Goal: Information Seeking & Learning: Check status

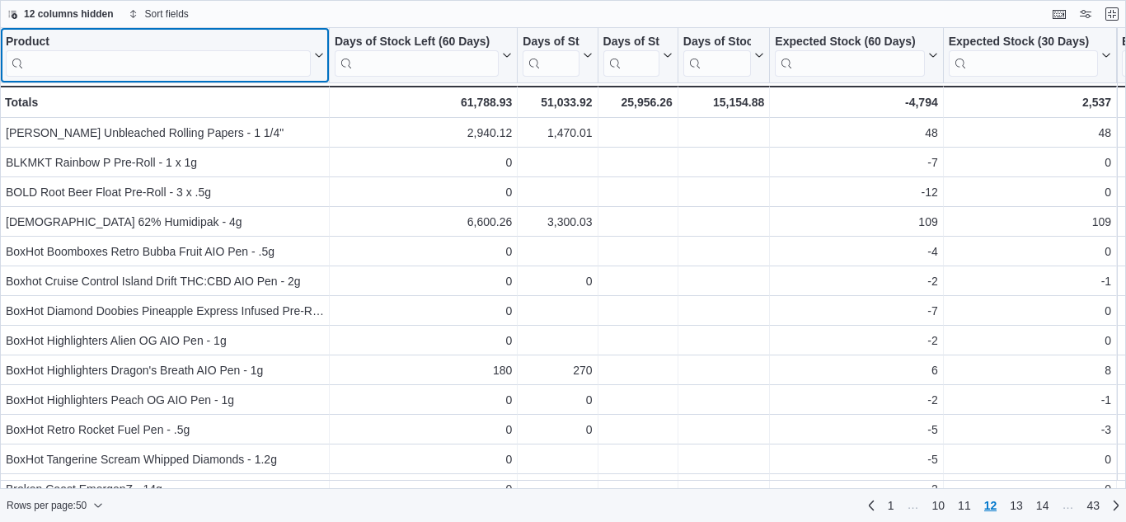
click at [132, 65] on input "search" at bounding box center [158, 63] width 305 height 26
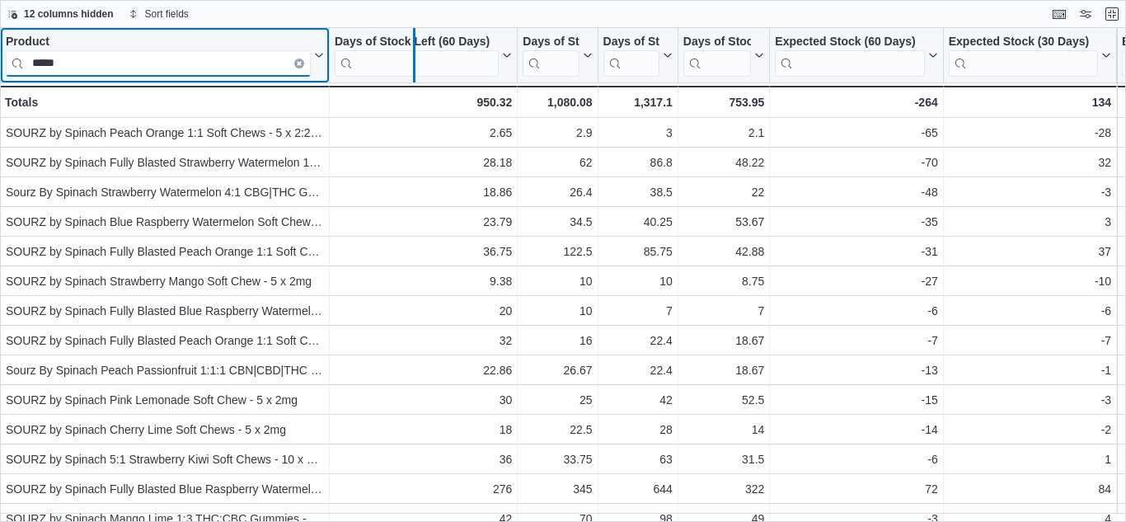
drag, startPoint x: 325, startPoint y: 57, endPoint x: 412, endPoint y: 65, distance: 87.8
click at [412, 65] on div at bounding box center [413, 55] width 13 height 54
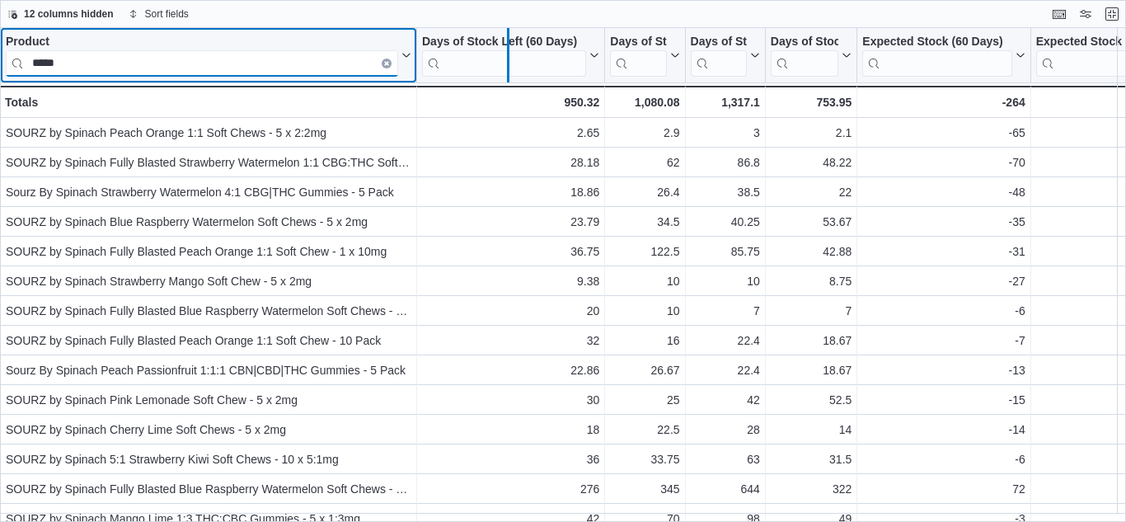
drag, startPoint x: 412, startPoint y: 65, endPoint x: 507, endPoint y: 75, distance: 95.3
click at [507, 75] on div at bounding box center [507, 55] width 13 height 54
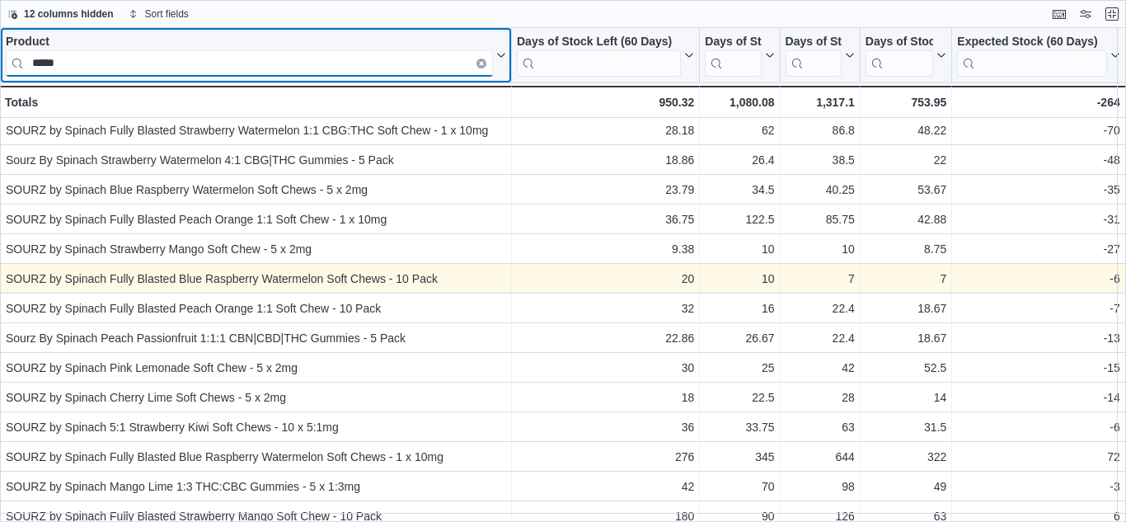
scroll to position [78, 0]
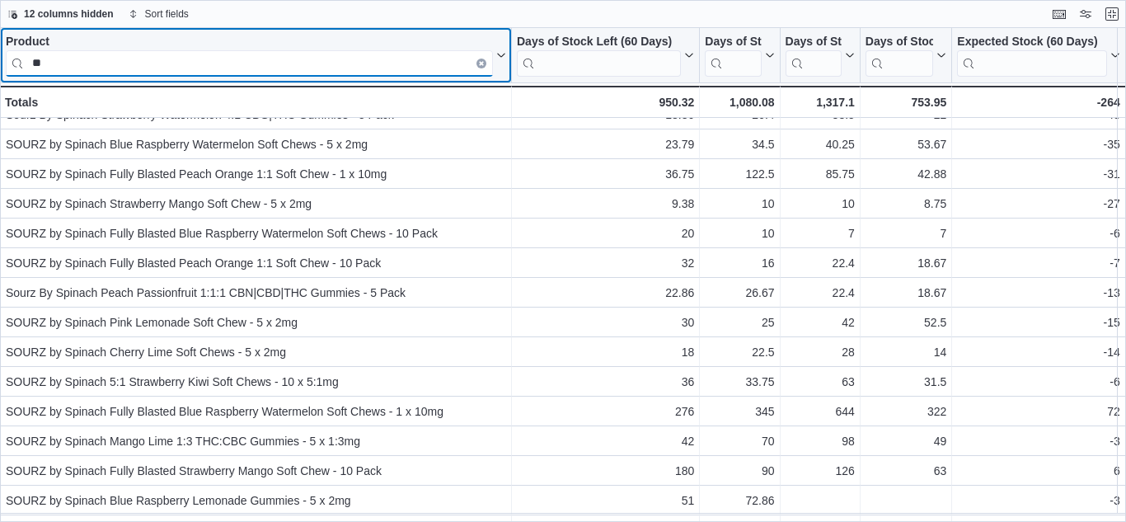
type input "*"
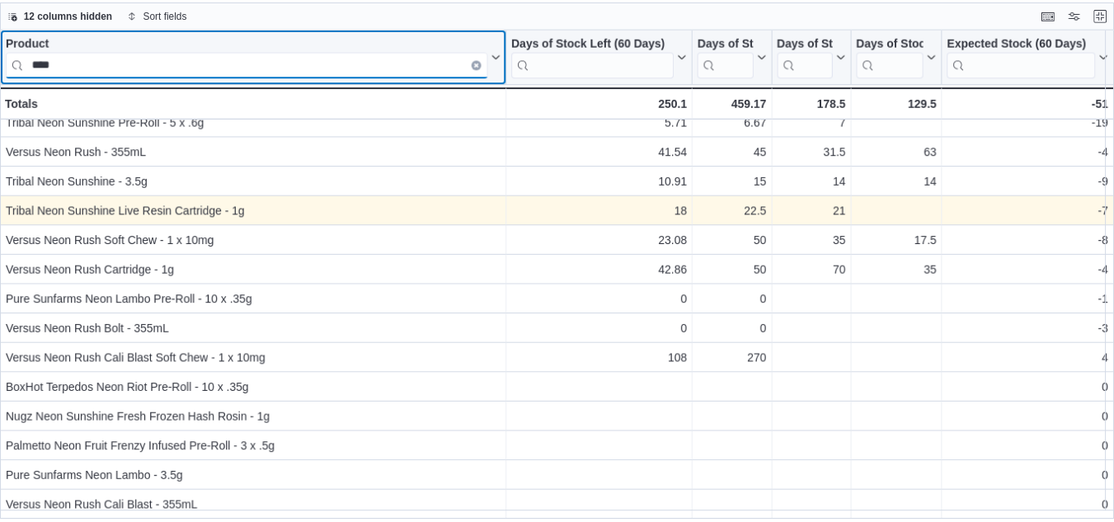
scroll to position [0, 0]
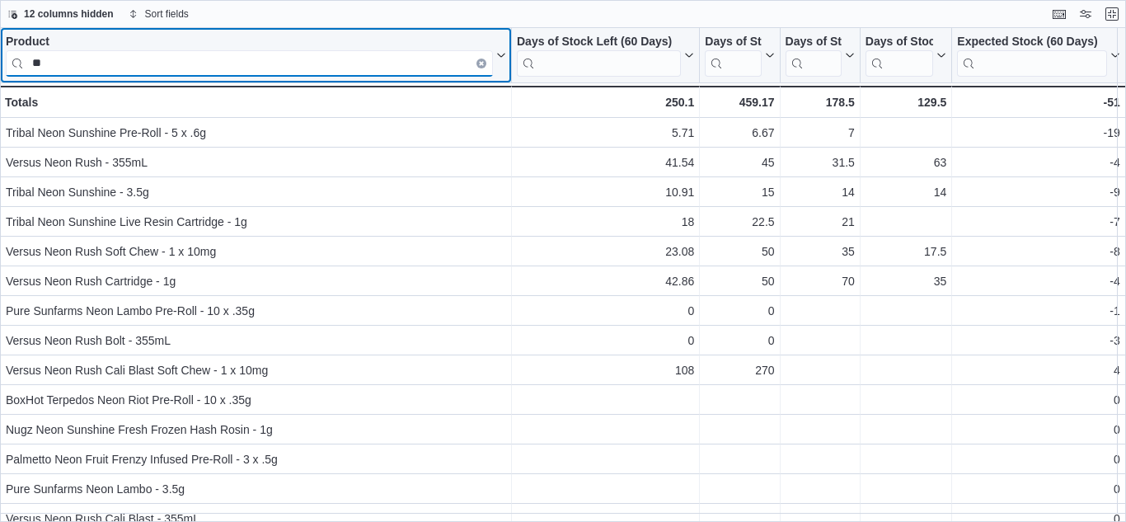
type input "*"
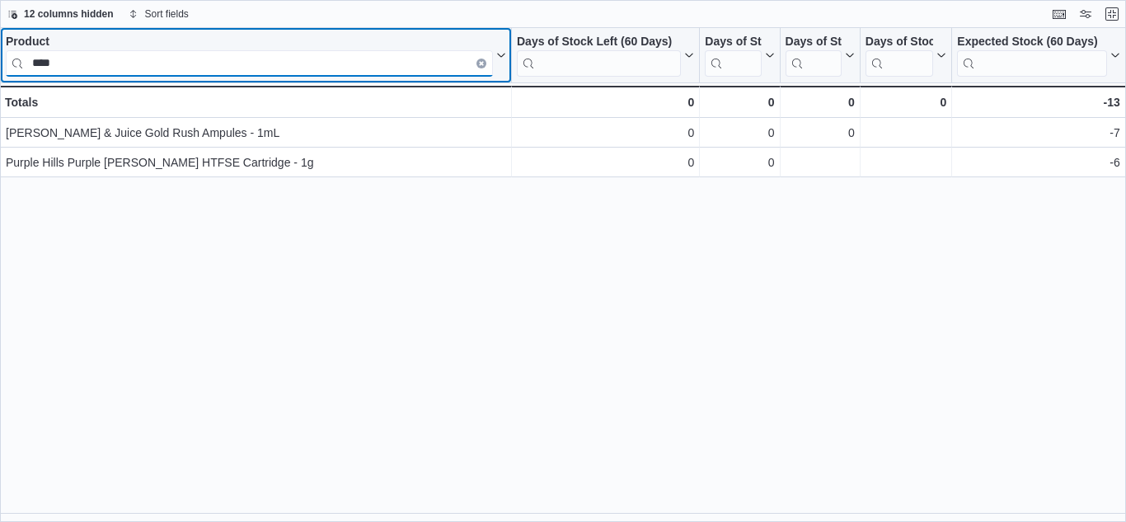
type input "****"
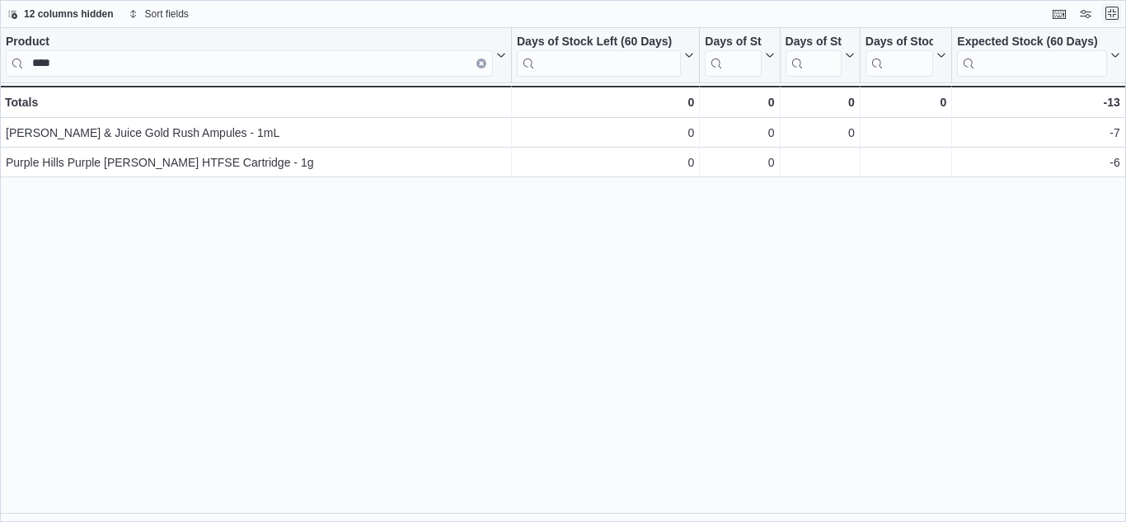
click at [1116, 15] on button "Exit fullscreen" at bounding box center [1112, 13] width 20 height 20
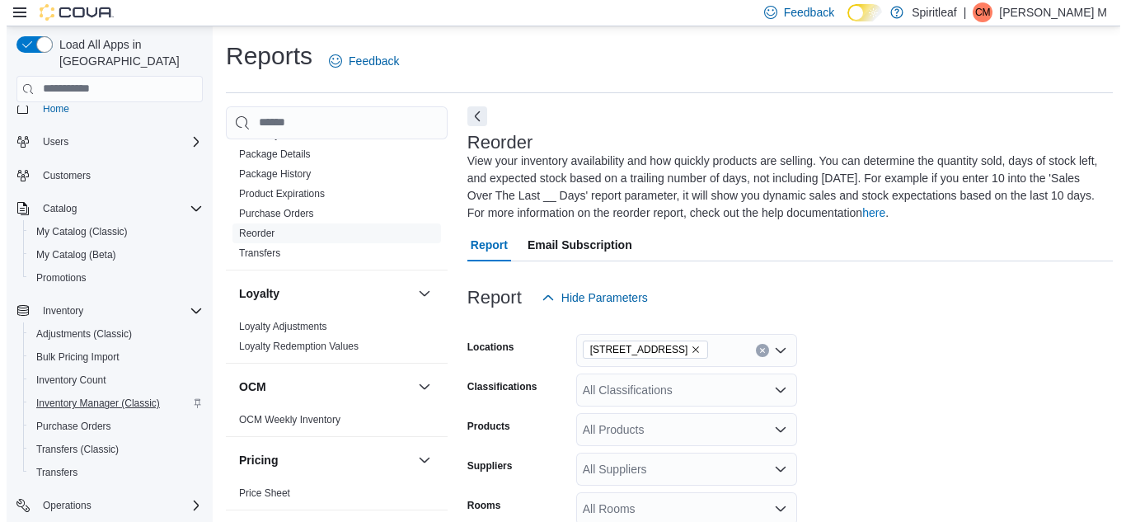
scroll to position [14, 0]
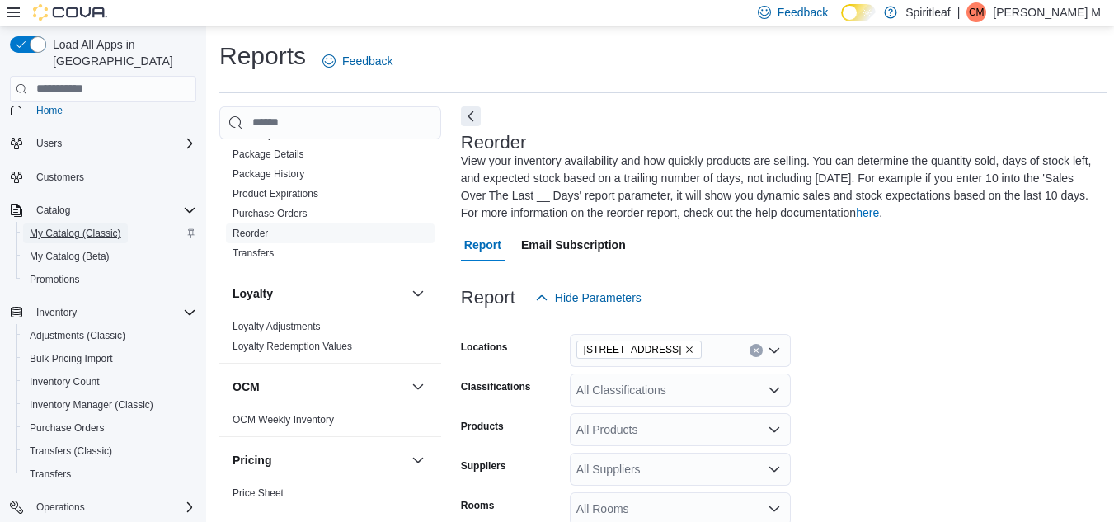
click at [91, 227] on span "My Catalog (Classic)" at bounding box center [76, 233] width 92 height 13
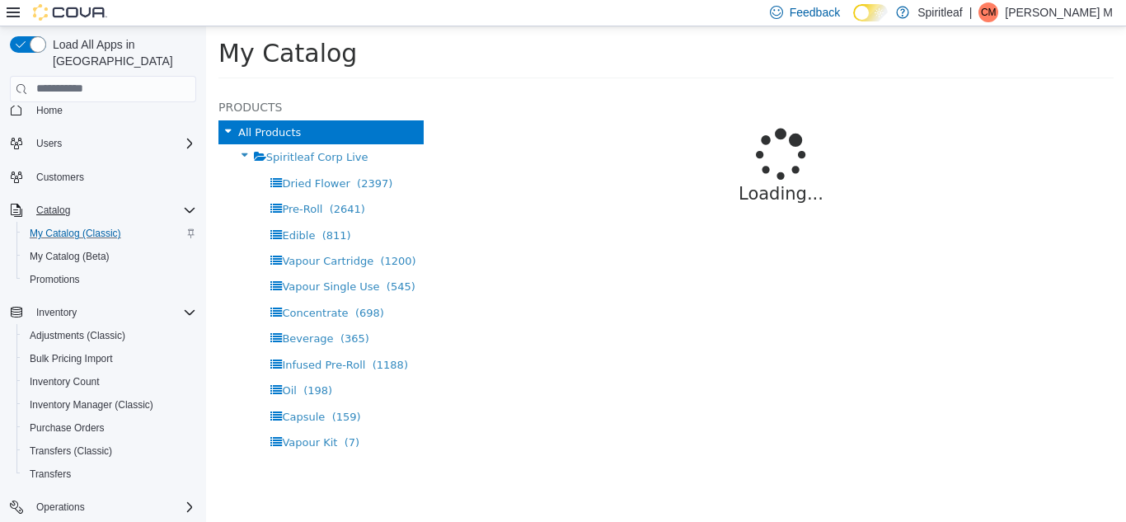
select select "**********"
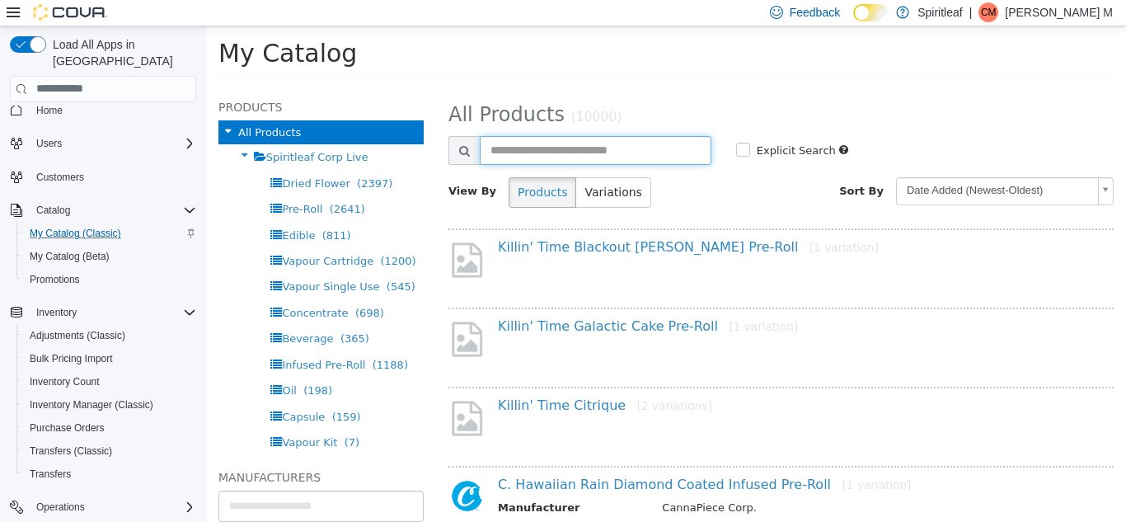
click at [557, 153] on input "text" at bounding box center [596, 149] width 232 height 29
type input "*******"
select select "**********"
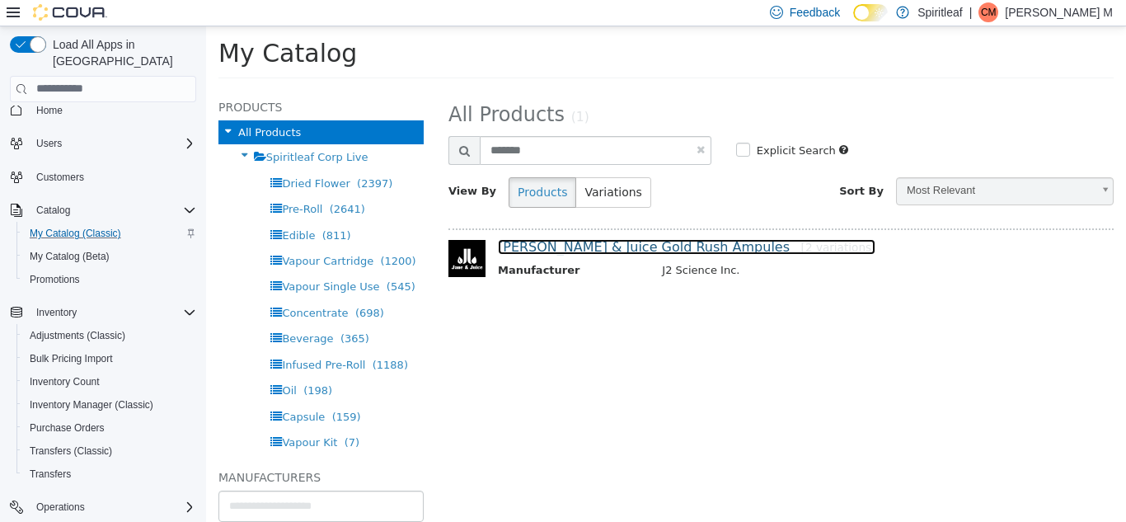
click at [624, 243] on link "[PERSON_NAME] & Juice Gold Rush Ampules [2 variations]" at bounding box center [687, 246] width 378 height 16
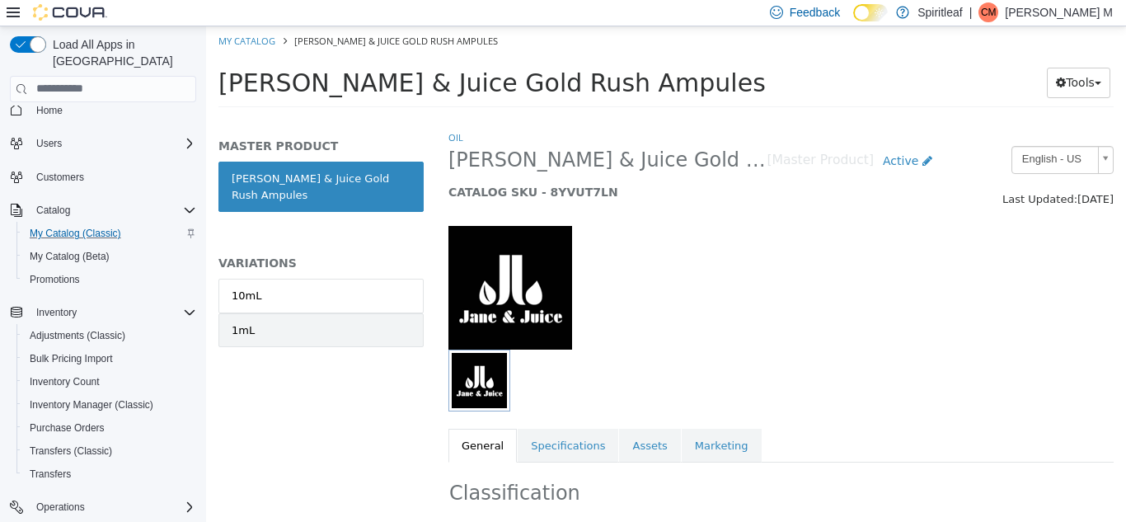
click at [312, 318] on link "1mL" at bounding box center [321, 330] width 205 height 35
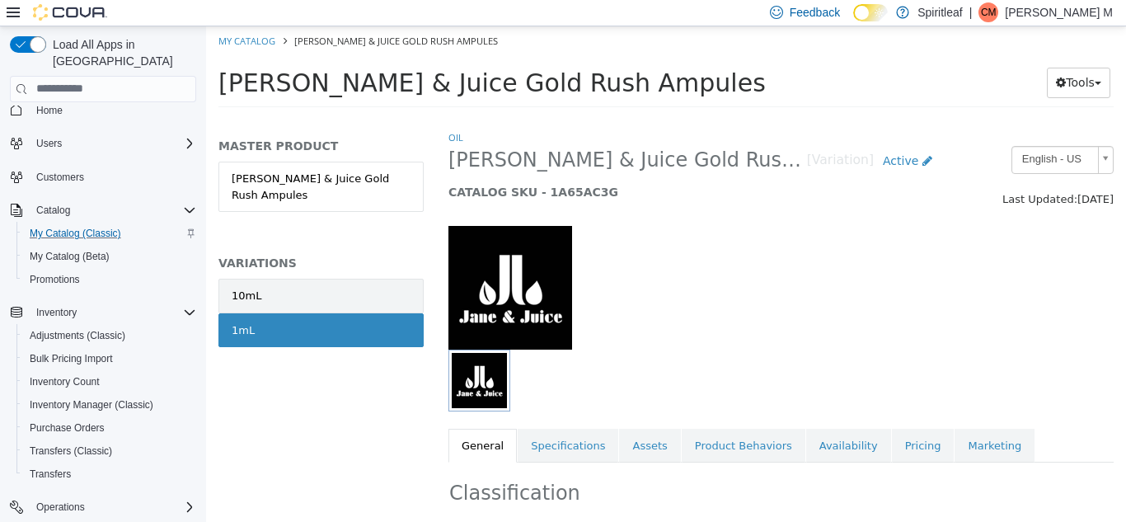
click at [303, 283] on link "10mL" at bounding box center [321, 295] width 205 height 35
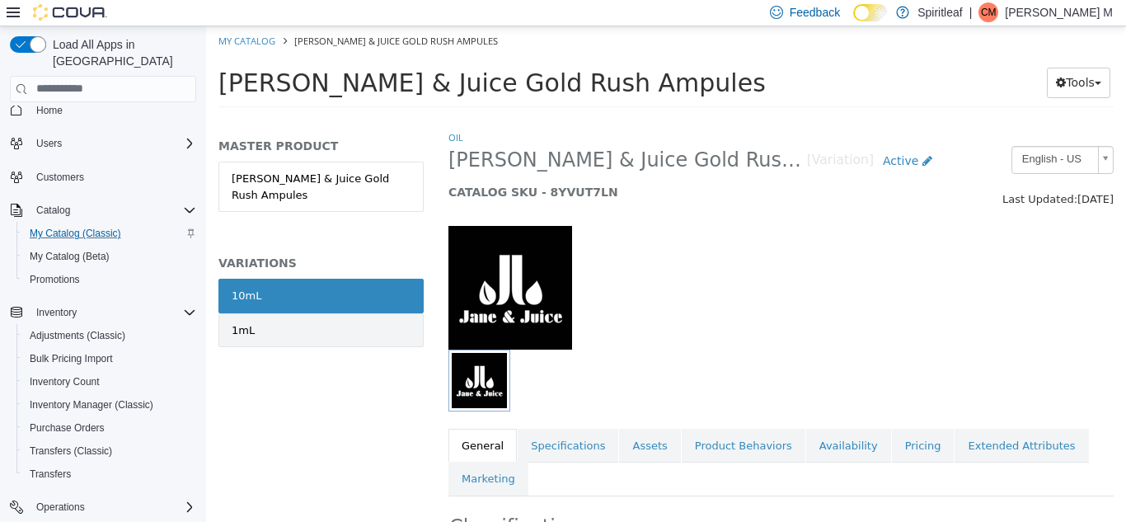
click at [312, 321] on link "1mL" at bounding box center [321, 330] width 205 height 35
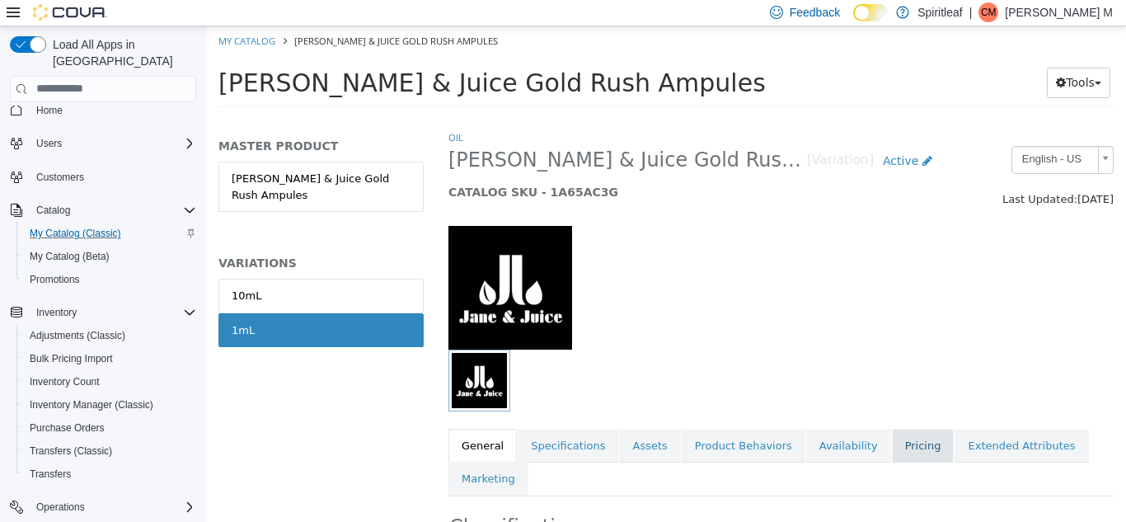
click at [892, 437] on link "Pricing" at bounding box center [923, 445] width 63 height 35
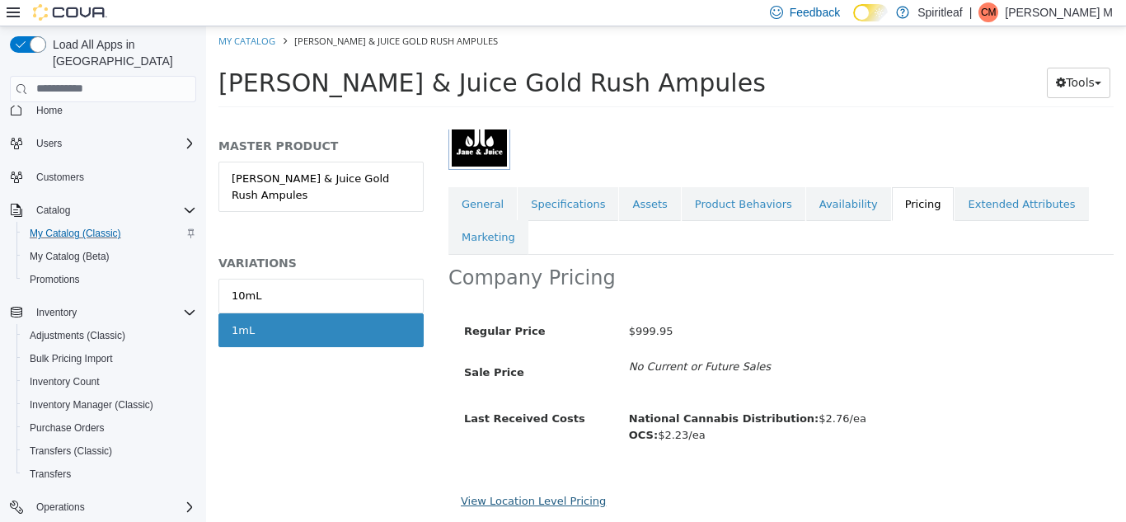
click at [529, 500] on link "View Location Level Pricing" at bounding box center [533, 500] width 145 height 12
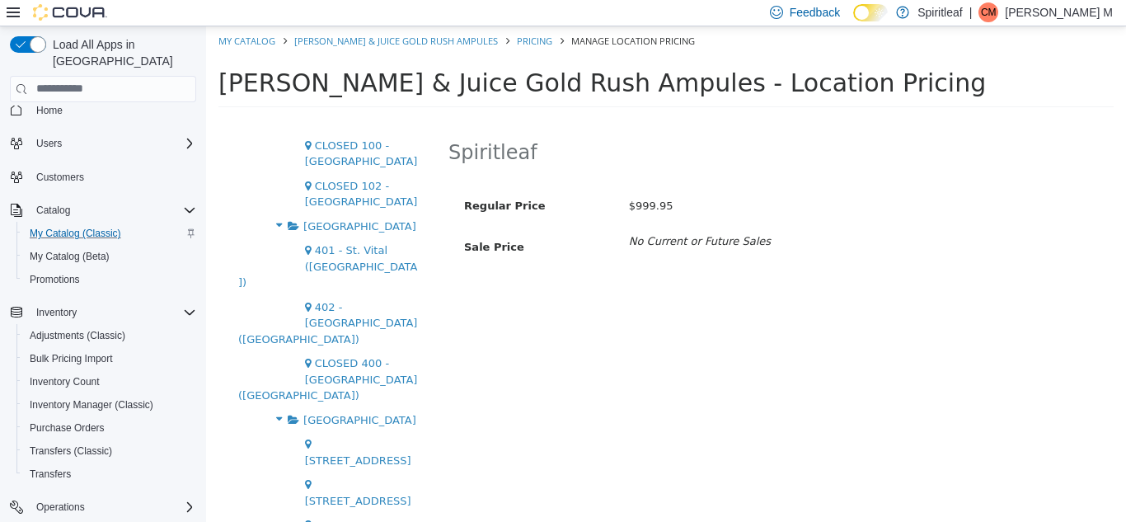
scroll to position [3664, 0]
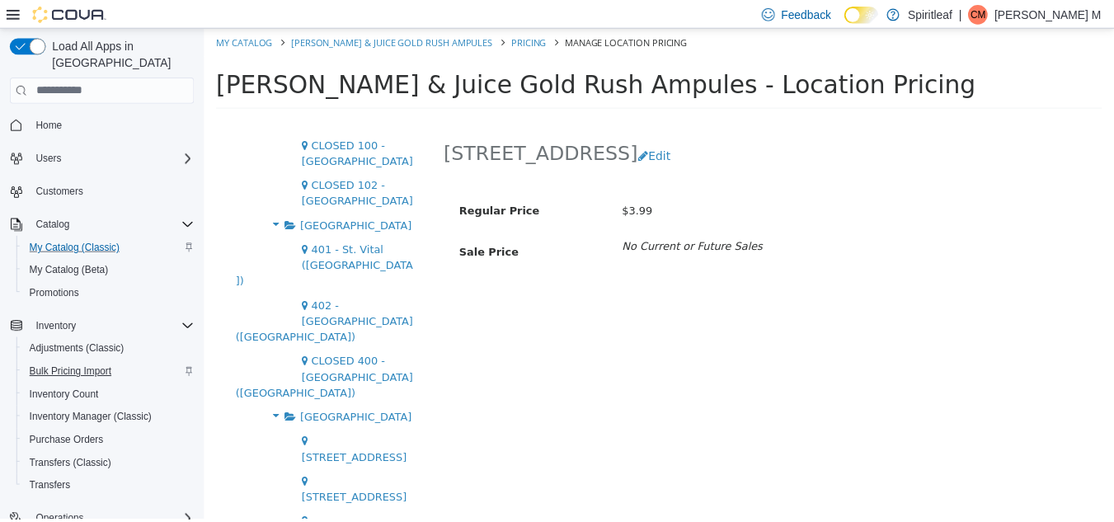
scroll to position [166, 0]
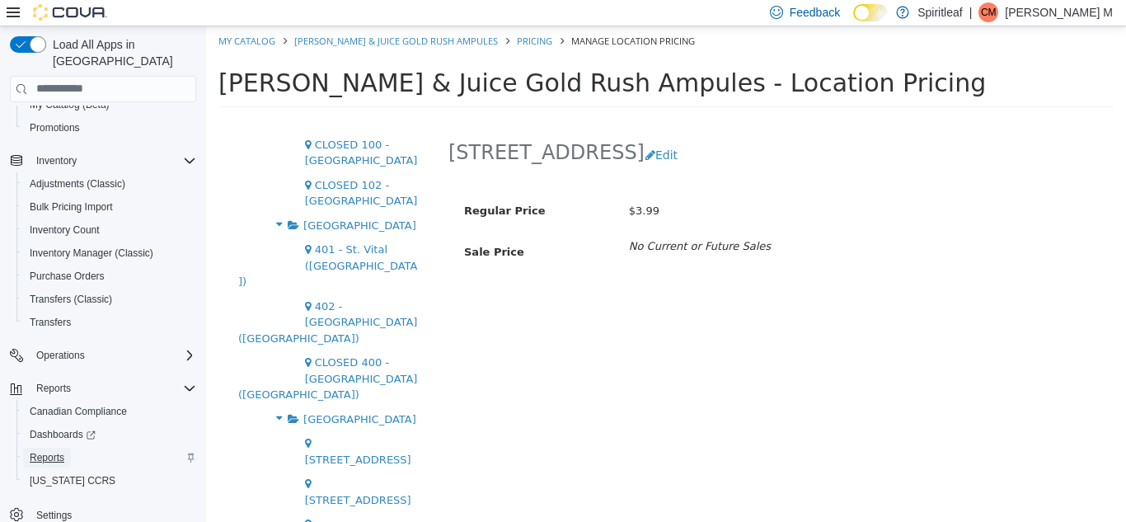
click at [46, 451] on span "Reports" at bounding box center [47, 457] width 35 height 13
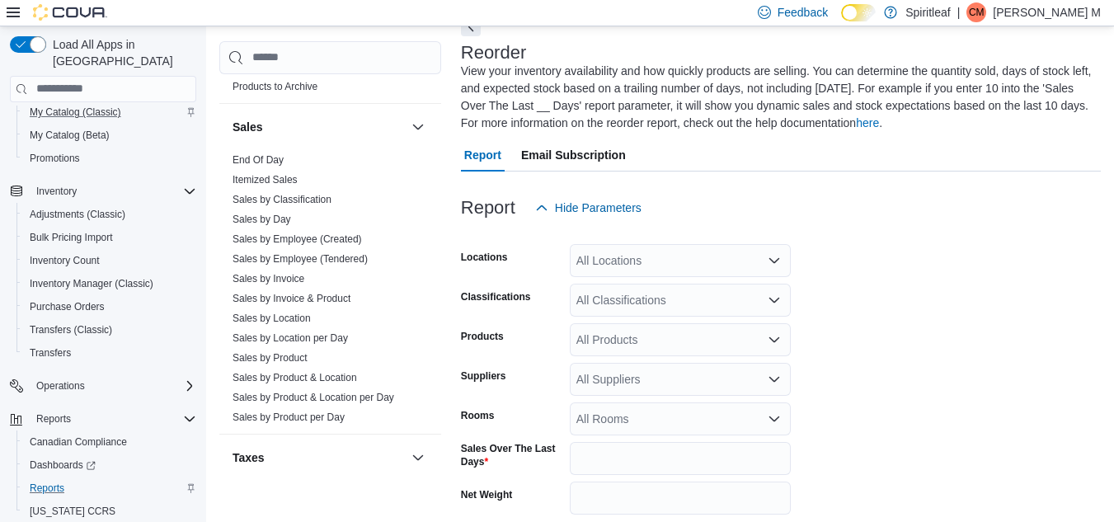
scroll to position [1245, 0]
click at [302, 210] on span "Sales by Day" at bounding box center [330, 220] width 209 height 20
click at [268, 214] on link "Sales by Day" at bounding box center [262, 220] width 59 height 12
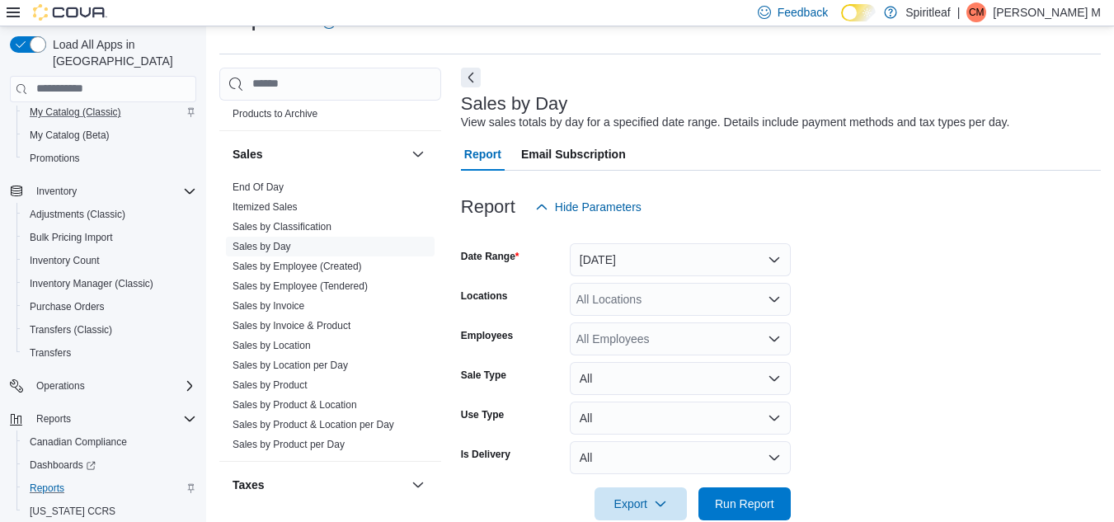
scroll to position [38, 0]
click at [665, 256] on button "[DATE]" at bounding box center [680, 260] width 221 height 33
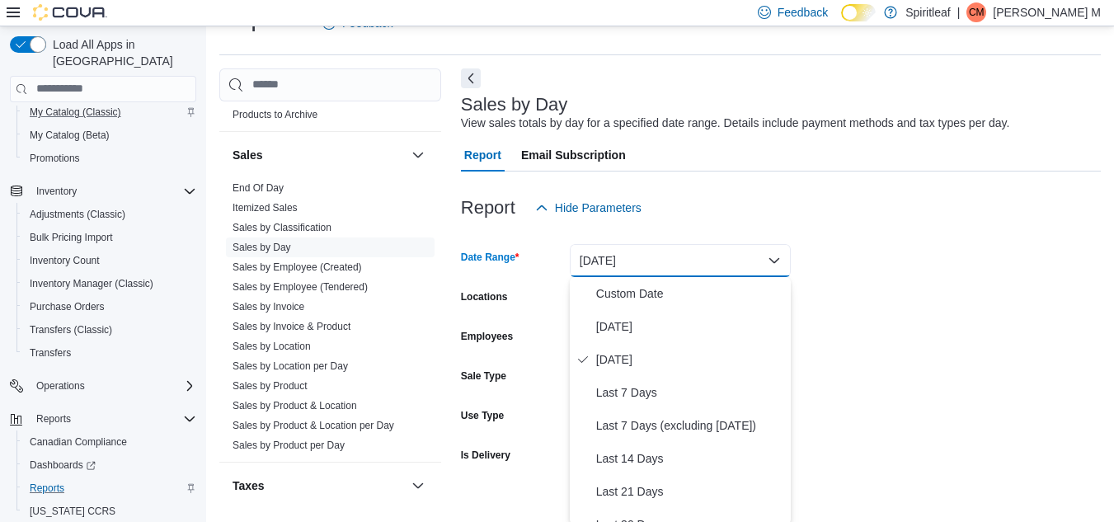
scroll to position [40, 0]
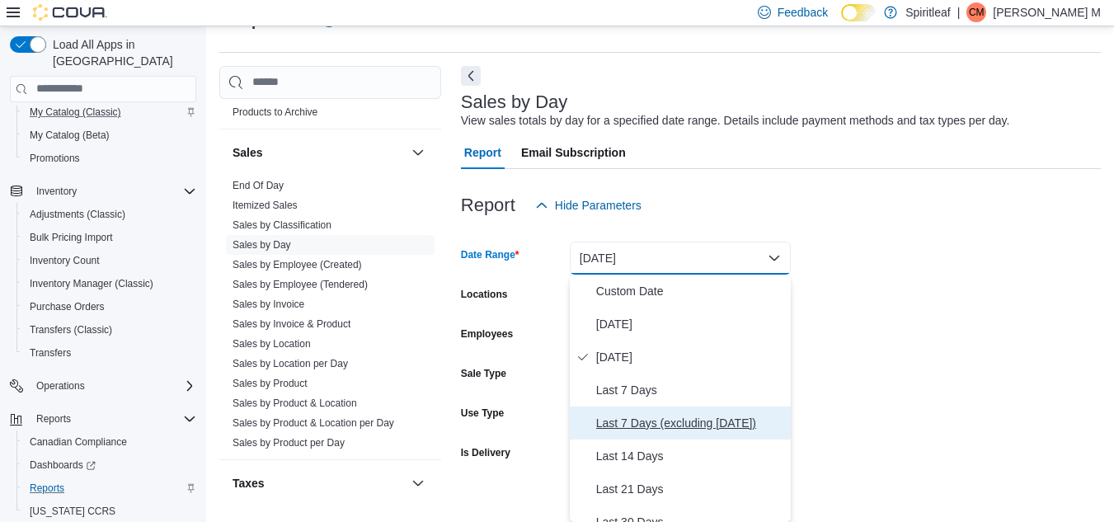
click at [650, 421] on span "Last 7 Days (excluding [DATE])" at bounding box center [690, 423] width 188 height 20
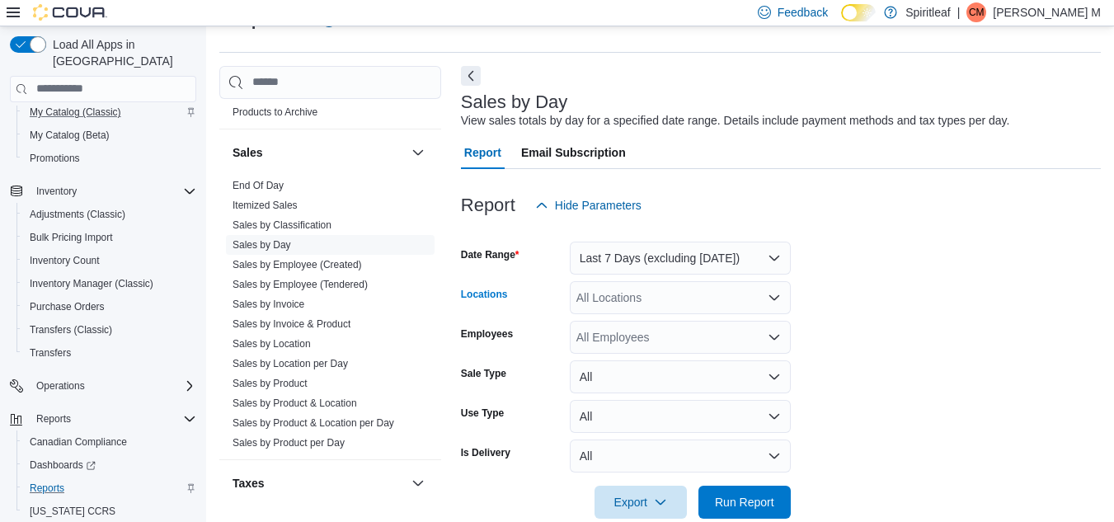
click at [657, 299] on div "All Locations" at bounding box center [680, 297] width 221 height 33
type input "***"
click at [693, 323] on span "[STREET_ADDRESS]" at bounding box center [687, 325] width 114 height 16
click at [852, 326] on form "Date Range Last 7 Days (excluding [DATE]) Locations [STREET_ADDRESS] Employees …" at bounding box center [781, 370] width 640 height 297
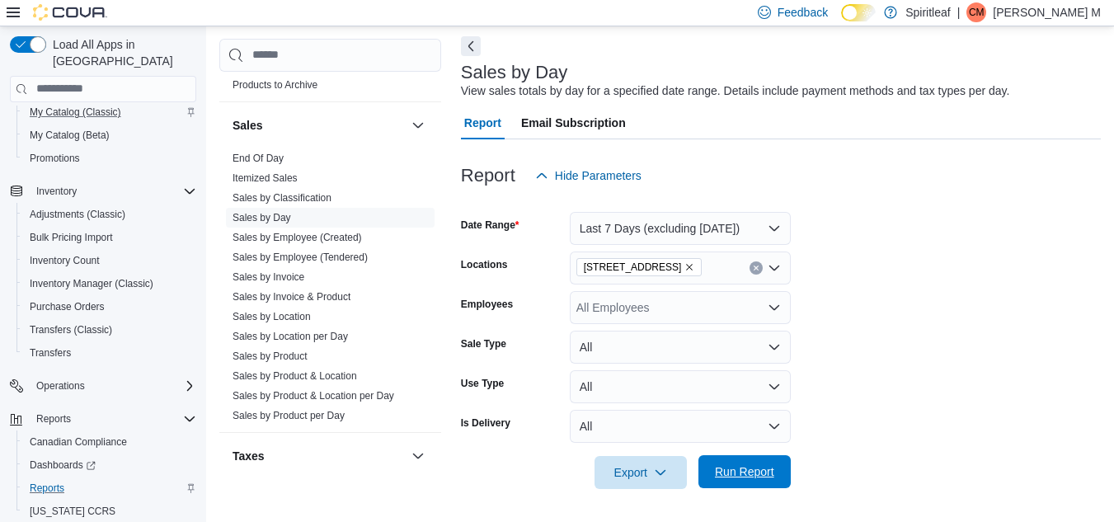
click at [751, 473] on span "Run Report" at bounding box center [744, 471] width 59 height 16
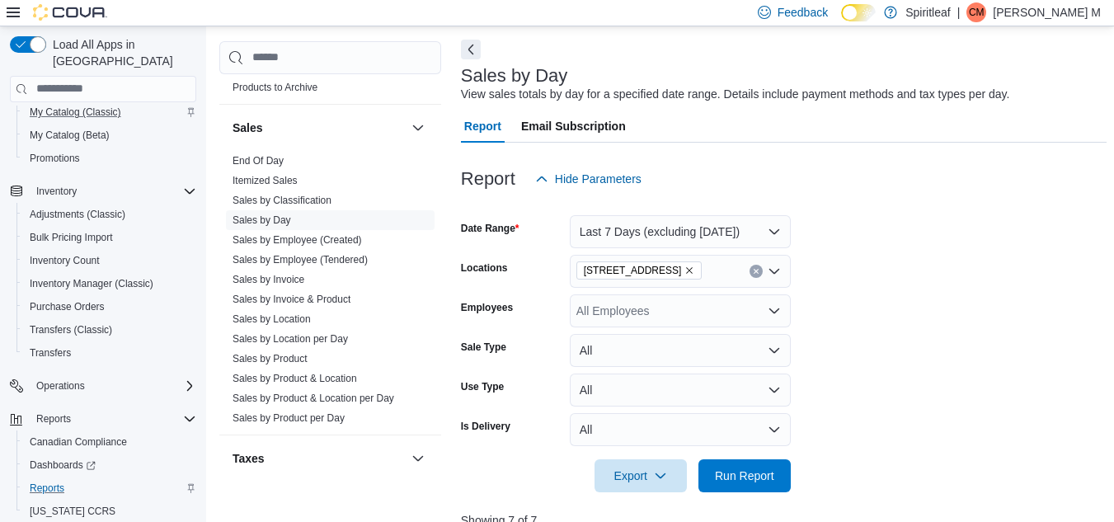
scroll to position [60, 0]
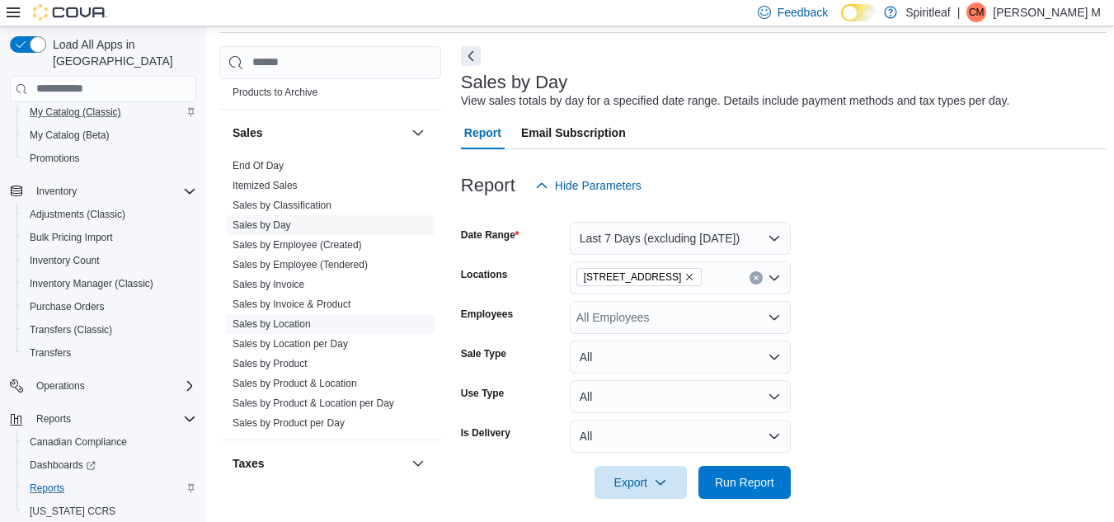
click at [293, 318] on link "Sales by Location" at bounding box center [272, 324] width 78 height 12
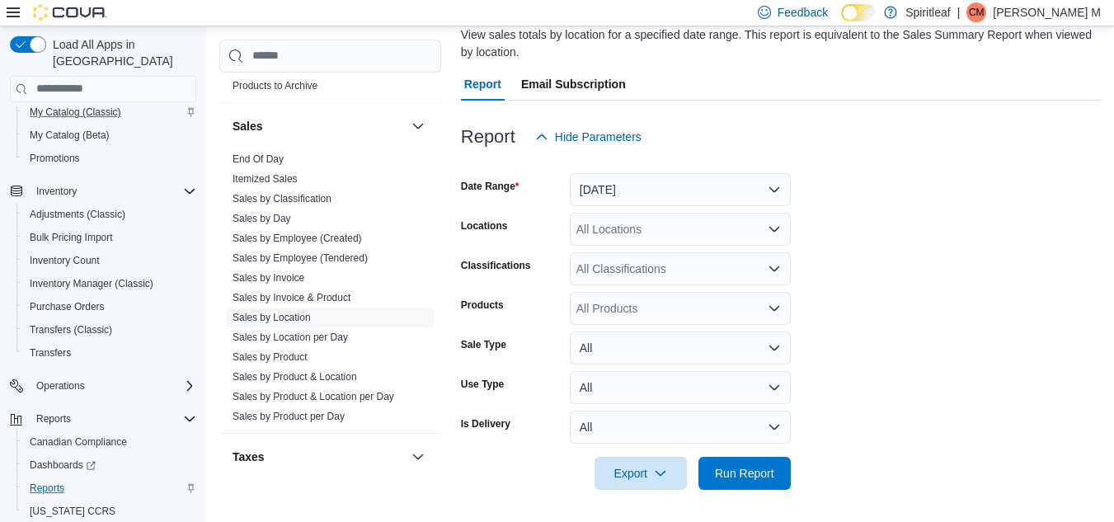
scroll to position [125, 0]
click at [299, 332] on link "Sales by Location per Day" at bounding box center [290, 338] width 115 height 12
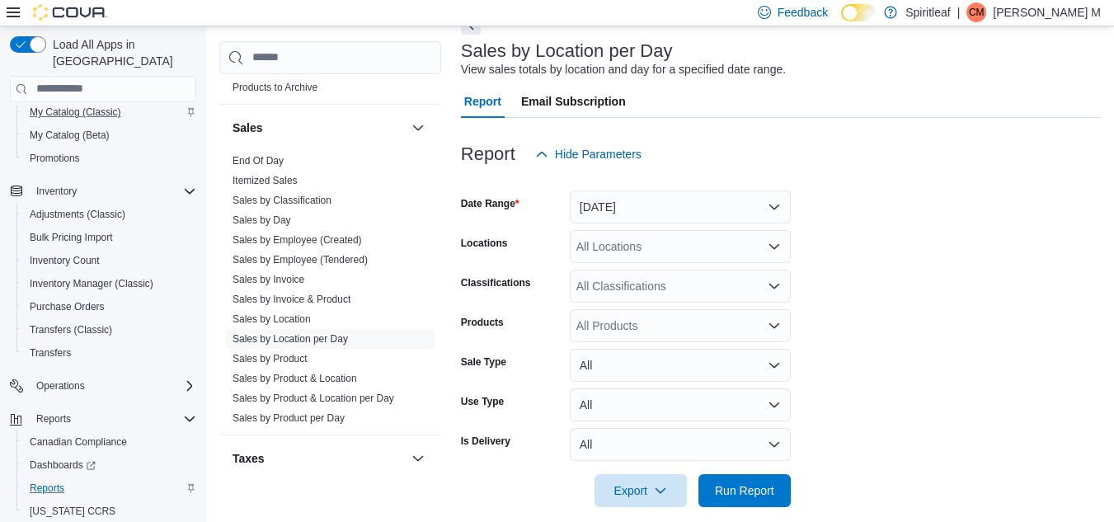
scroll to position [38, 0]
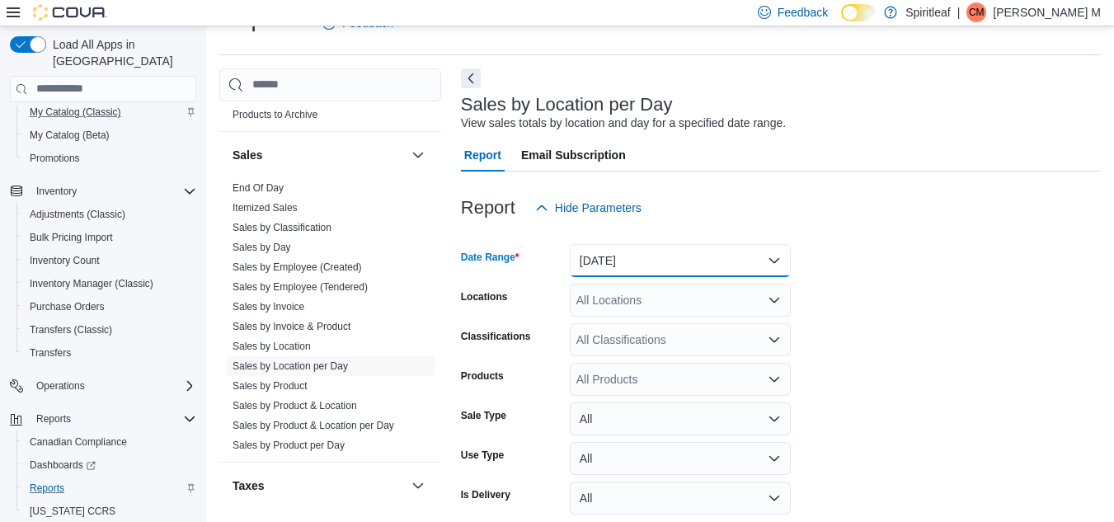
click at [691, 263] on button "[DATE]" at bounding box center [680, 260] width 221 height 33
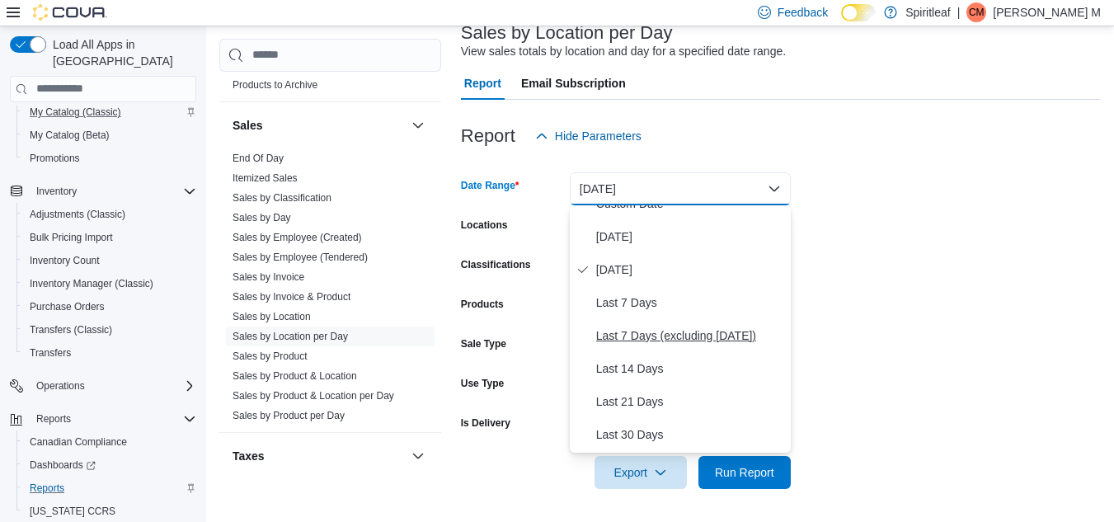
scroll to position [0, 0]
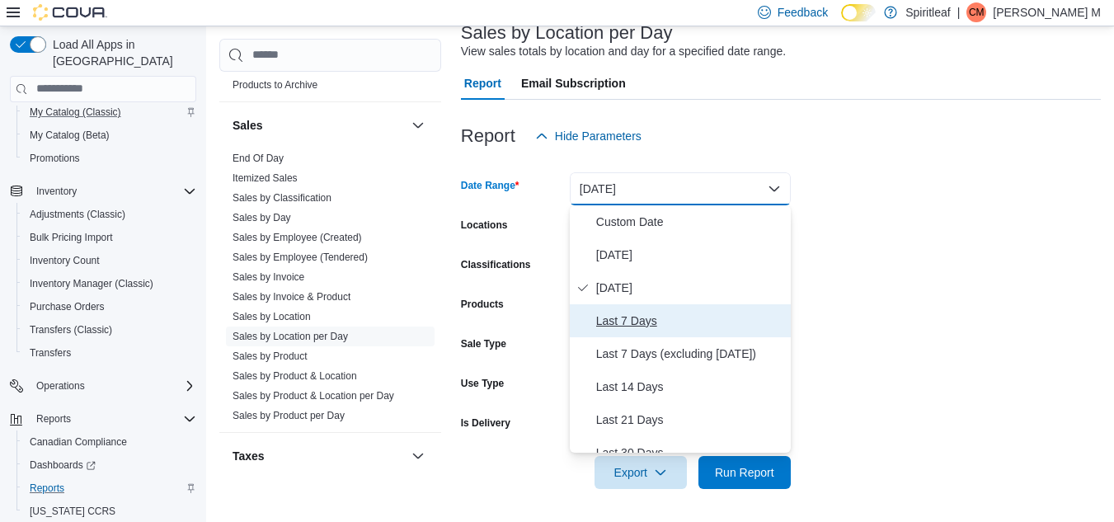
click at [641, 320] on span "Last 7 Days" at bounding box center [690, 321] width 188 height 20
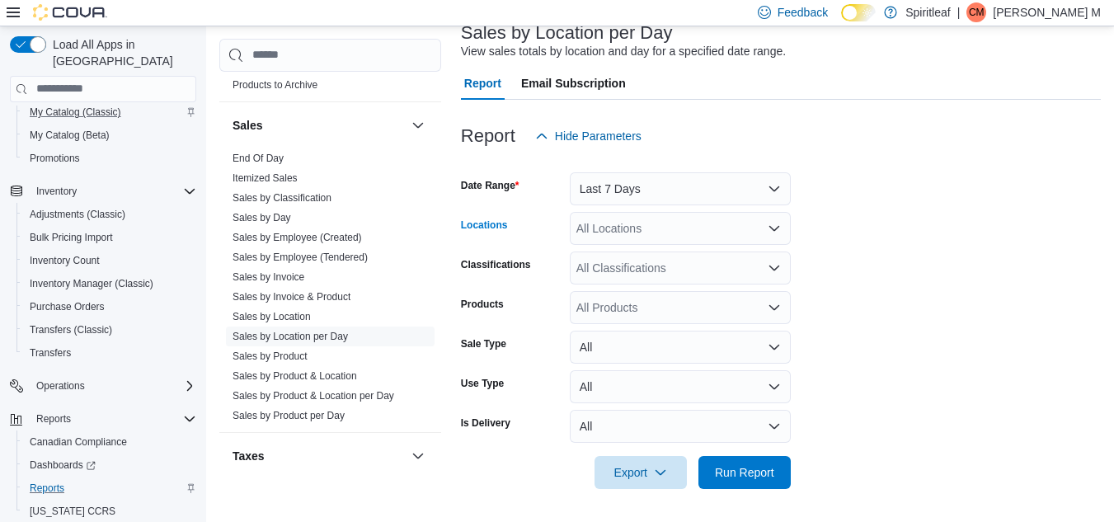
click at [637, 229] on div "All Locations" at bounding box center [680, 228] width 221 height 33
type input "***"
click at [690, 254] on span "[STREET_ADDRESS]" at bounding box center [687, 256] width 114 height 16
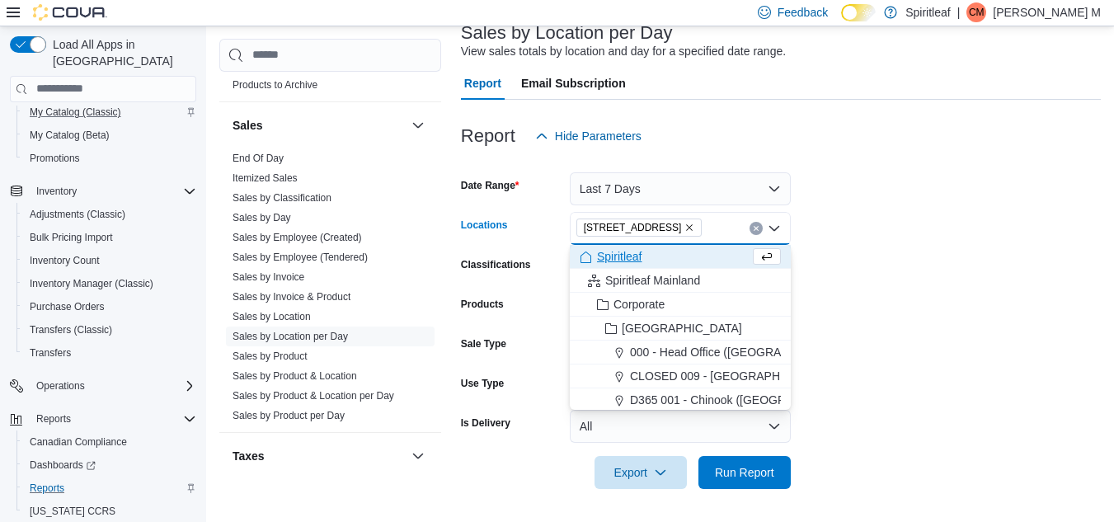
click at [858, 255] on form "Date Range Last 7 Days Locations [STREET_ADDRESS] Combo box. Selected. [STREET_…" at bounding box center [781, 321] width 640 height 336
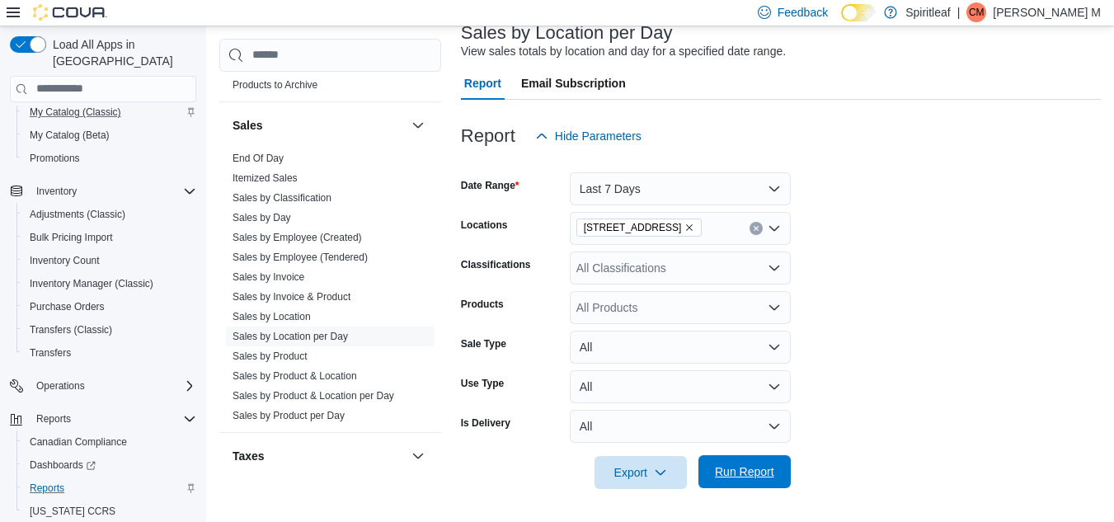
click at [754, 466] on span "Run Report" at bounding box center [744, 471] width 59 height 16
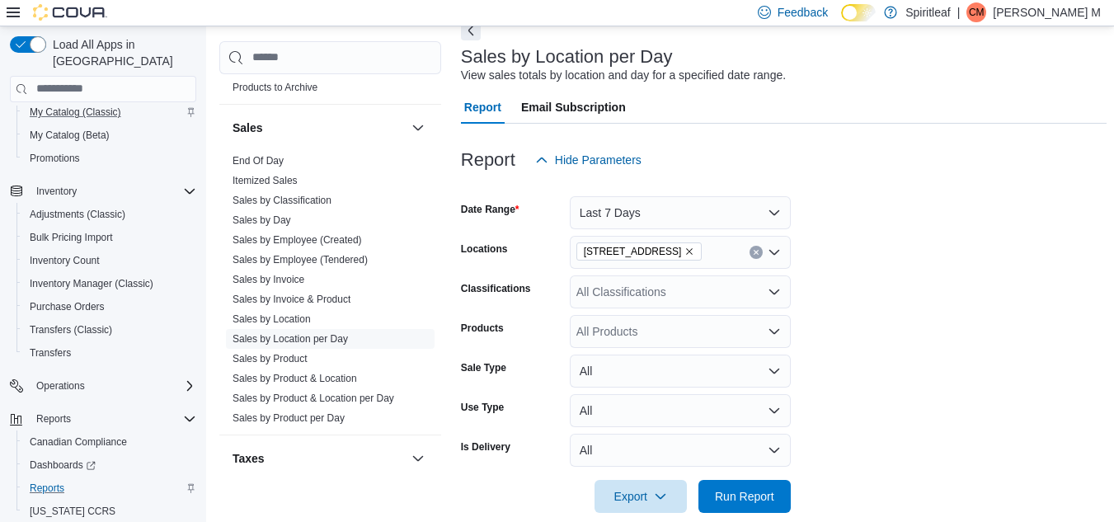
scroll to position [84, 0]
click at [648, 211] on button "Last 7 Days" at bounding box center [680, 214] width 221 height 33
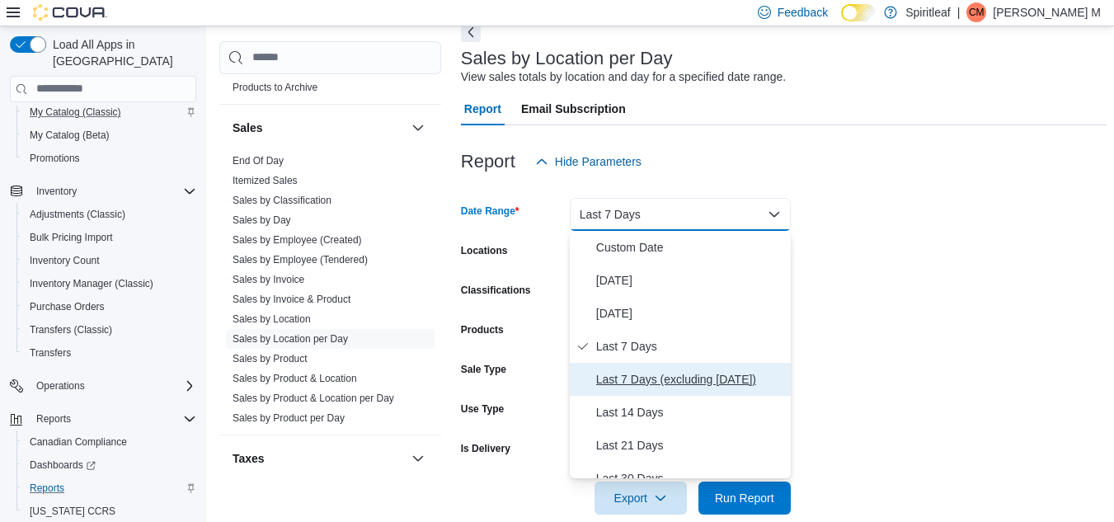
click at [654, 378] on span "Last 7 Days (excluding [DATE])" at bounding box center [690, 379] width 188 height 20
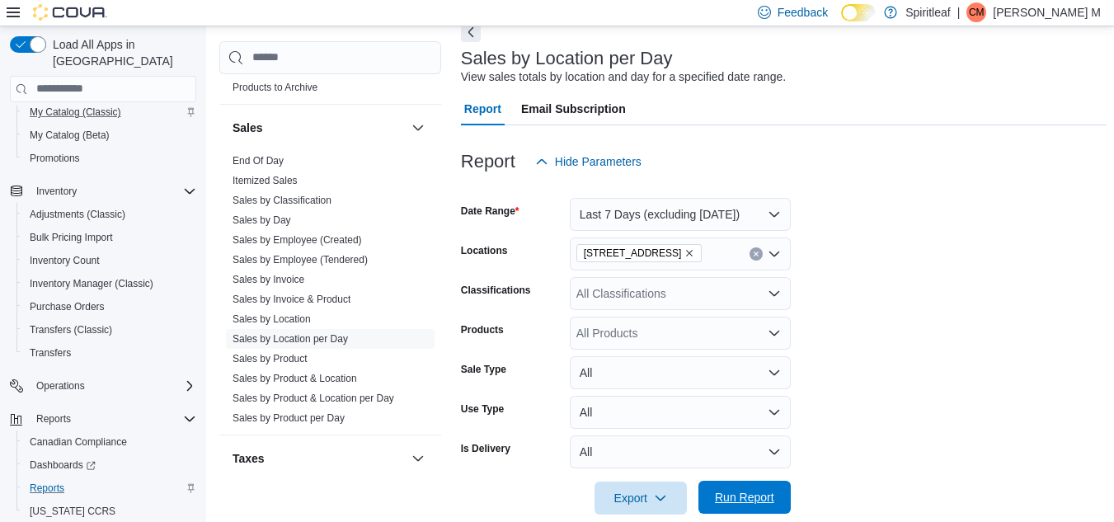
click at [760, 503] on span "Run Report" at bounding box center [744, 497] width 59 height 16
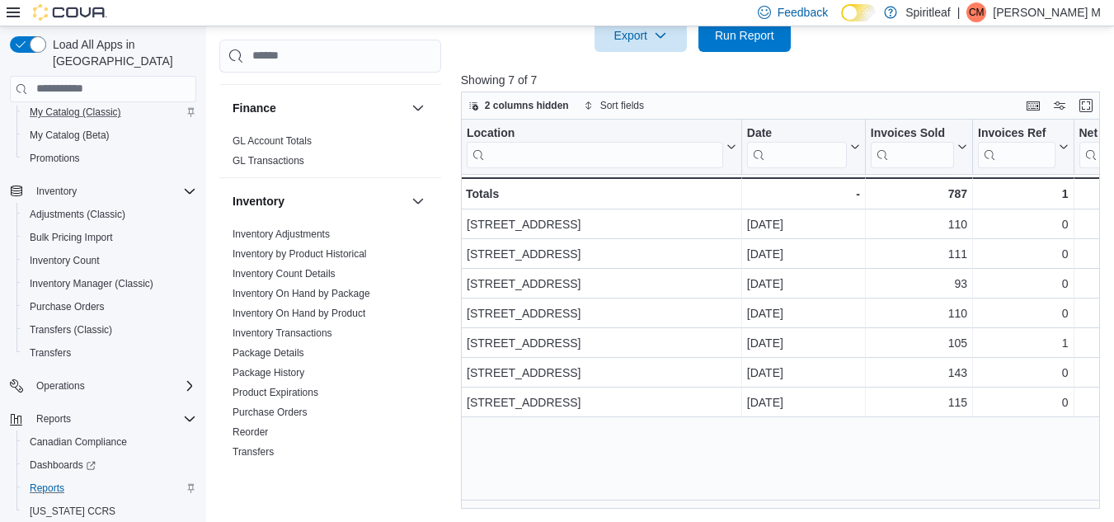
scroll to position [545, 0]
click at [253, 426] on link "Reorder" at bounding box center [250, 432] width 35 height 12
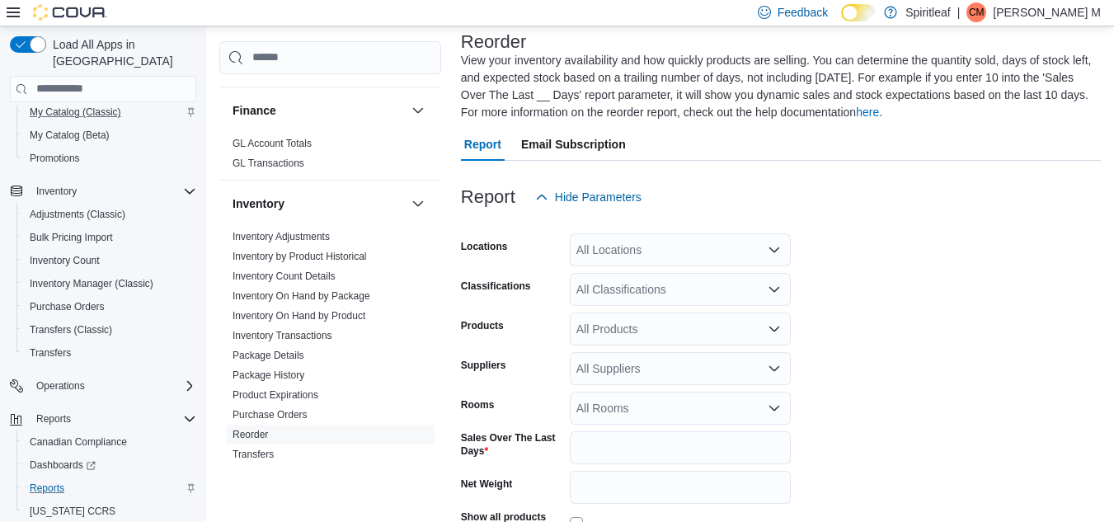
scroll to position [90, 0]
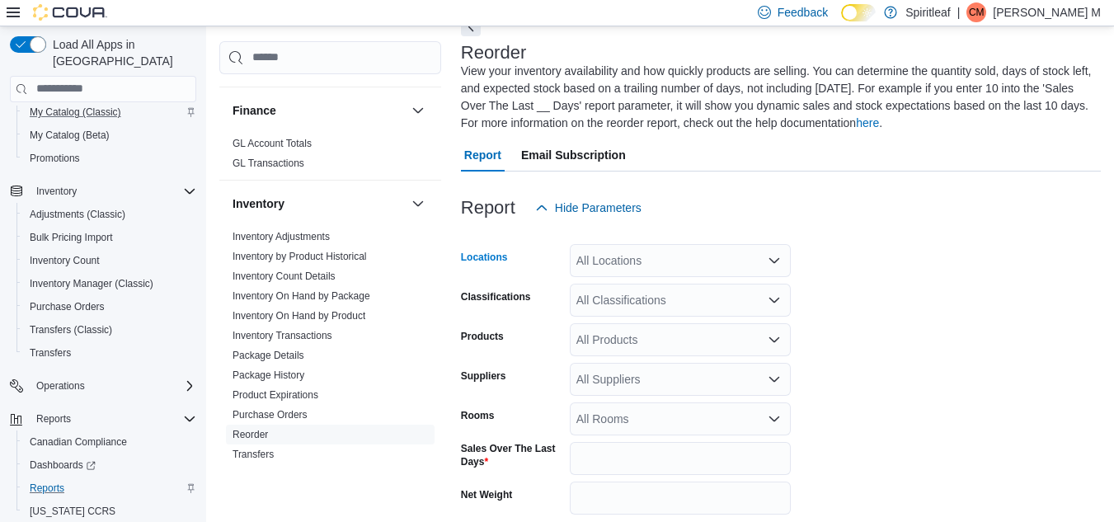
click at [653, 261] on div "All Locations" at bounding box center [680, 260] width 221 height 33
type input "***"
click at [660, 289] on span "[STREET_ADDRESS]" at bounding box center [687, 288] width 114 height 16
click at [857, 309] on form "Locations [STREET_ADDRESS] Classifications All Classifications Products All Pro…" at bounding box center [781, 427] width 640 height 407
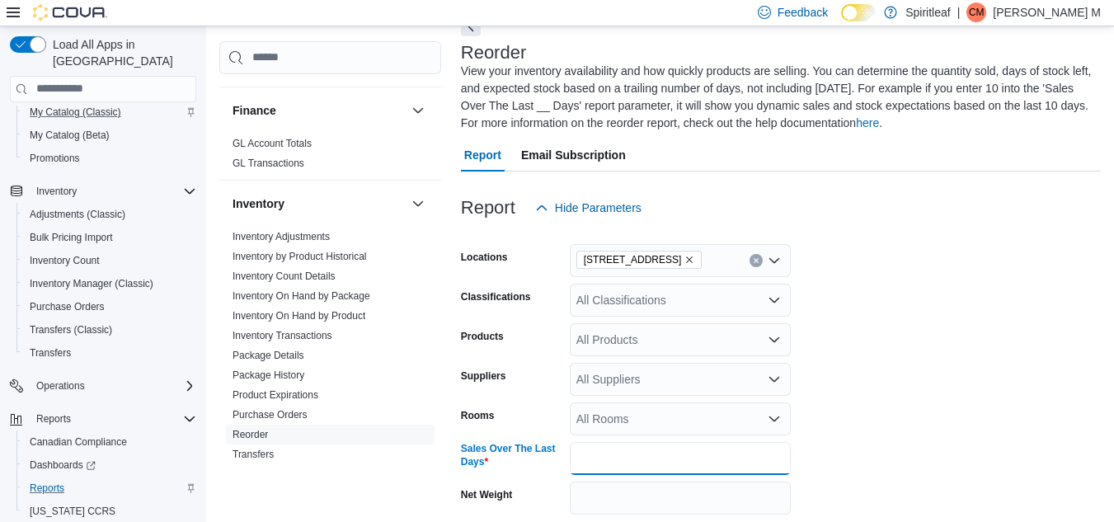
click at [638, 454] on input "*" at bounding box center [680, 458] width 221 height 33
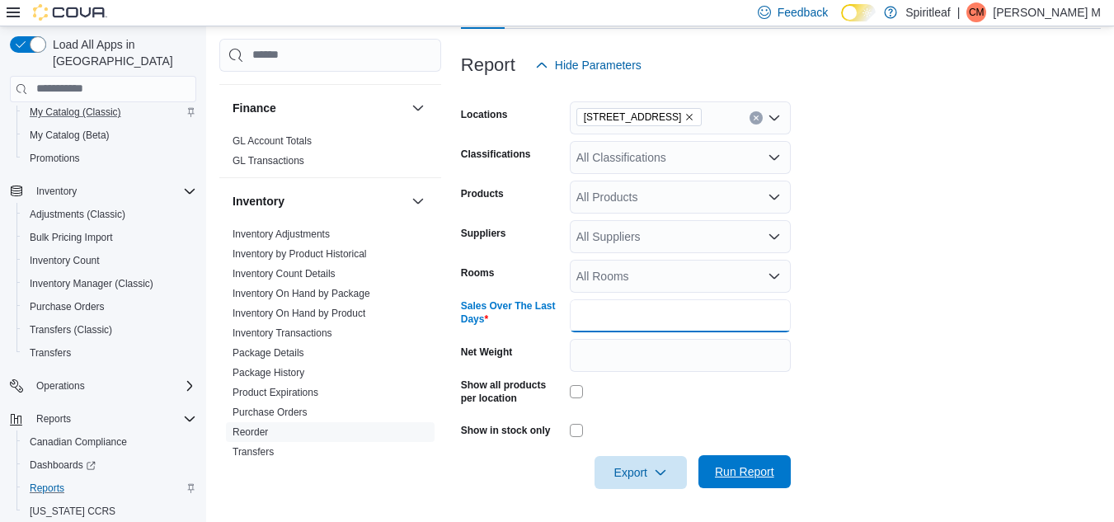
type input "**"
click at [744, 464] on span "Run Report" at bounding box center [744, 471] width 59 height 16
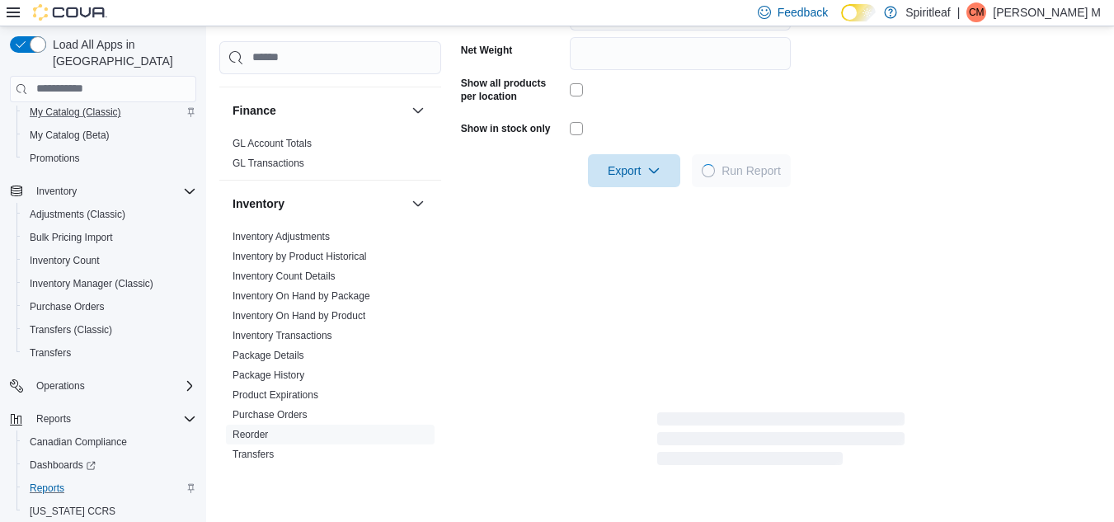
scroll to position [536, 0]
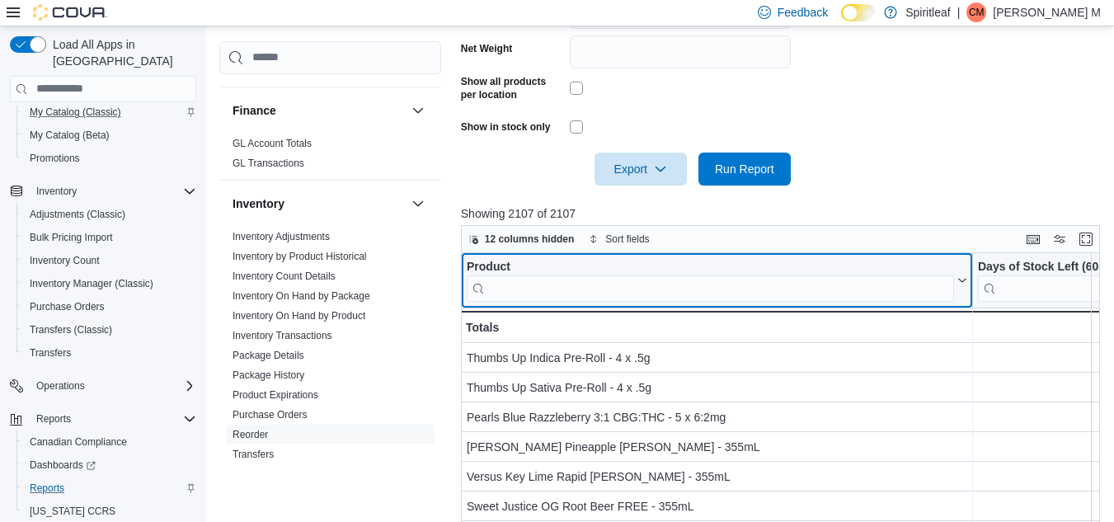
click at [547, 290] on input "search" at bounding box center [710, 288] width 487 height 26
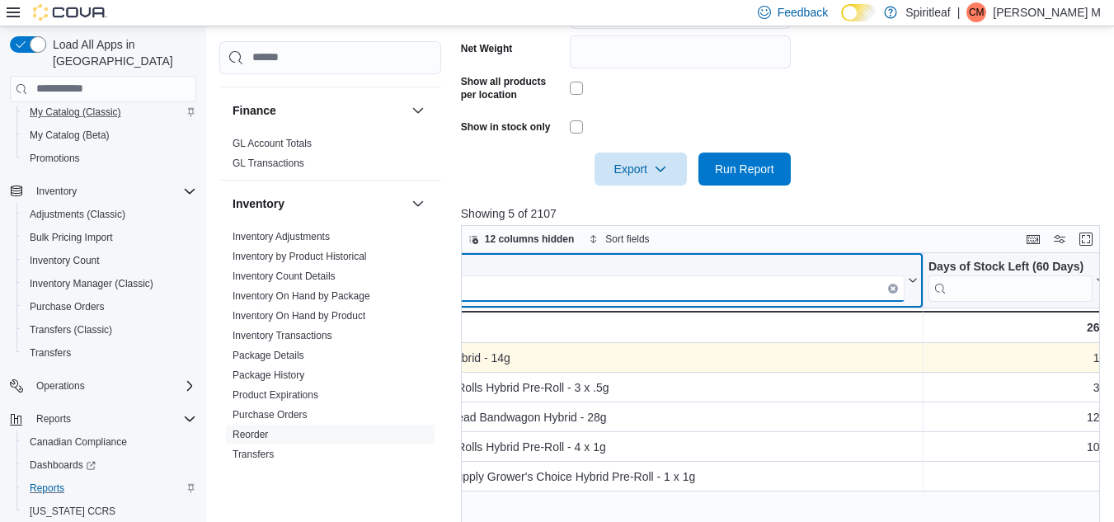
scroll to position [0, 0]
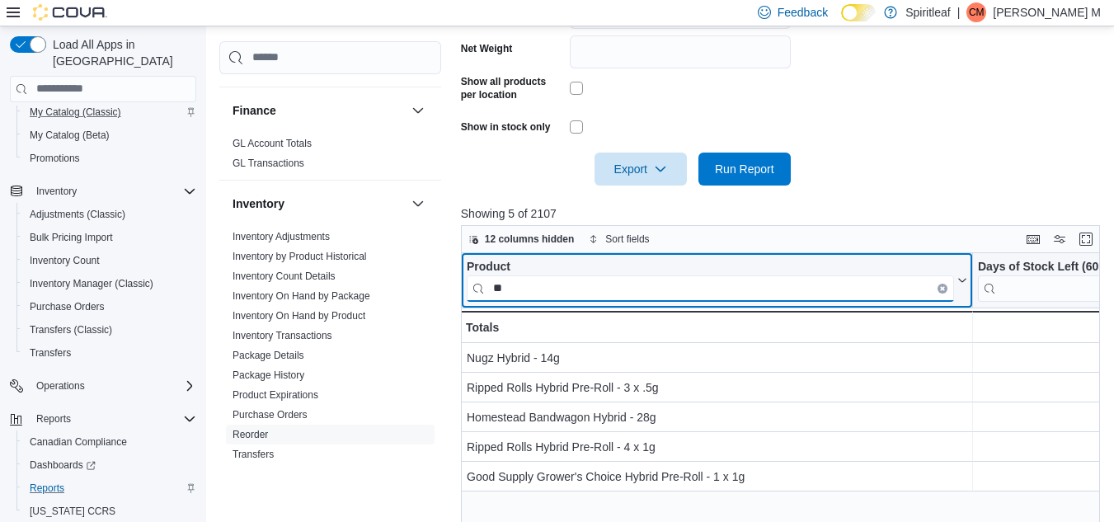
type input "*"
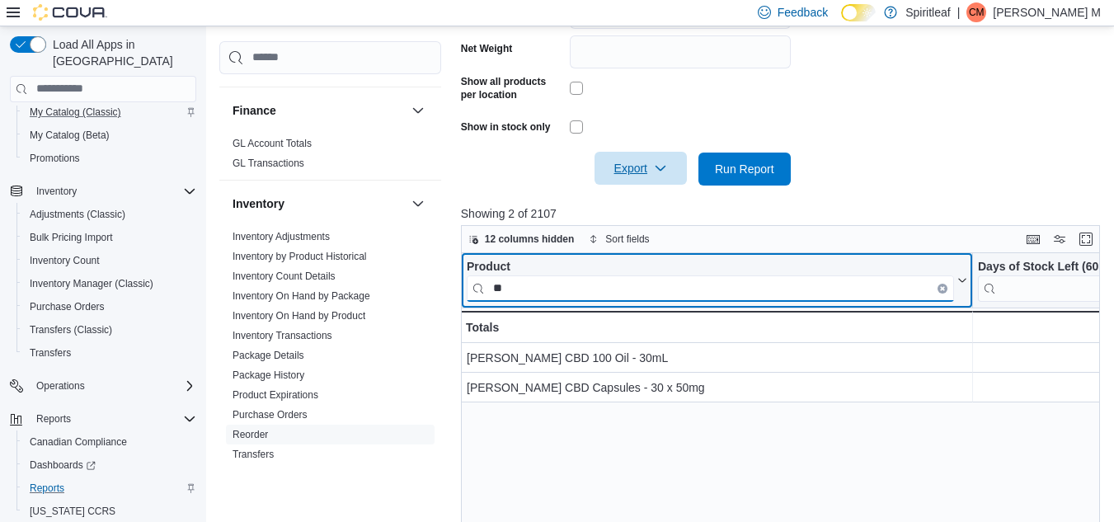
type input "*"
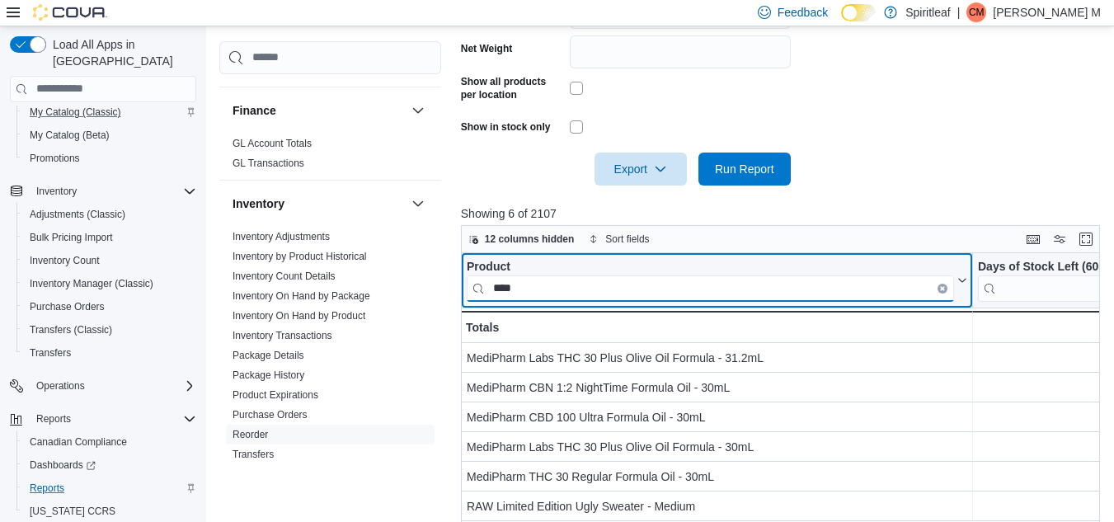
click at [583, 290] on input "****" at bounding box center [710, 288] width 487 height 26
type input "*"
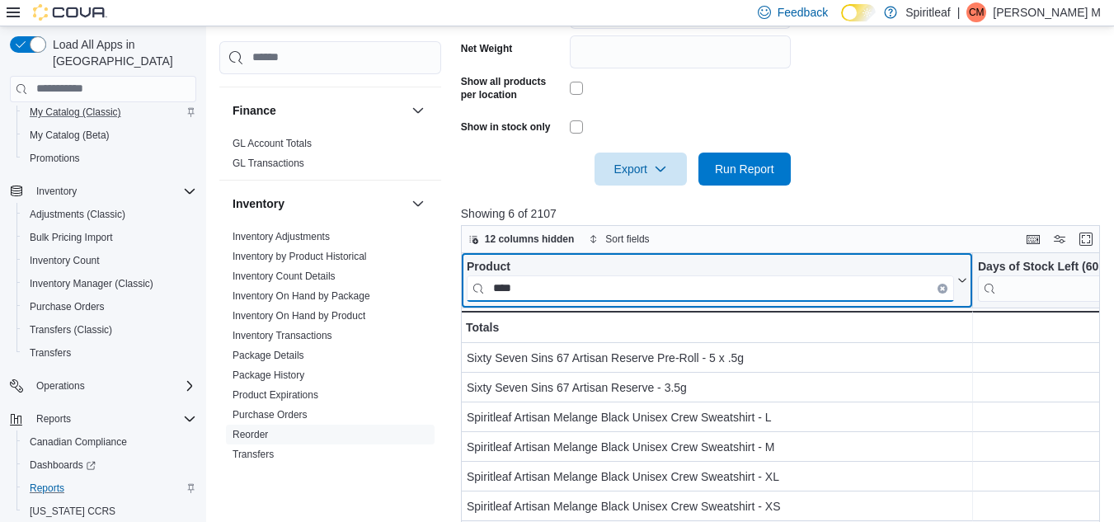
type input "****"
